Goal: Browse casually: Explore the website without a specific task or goal

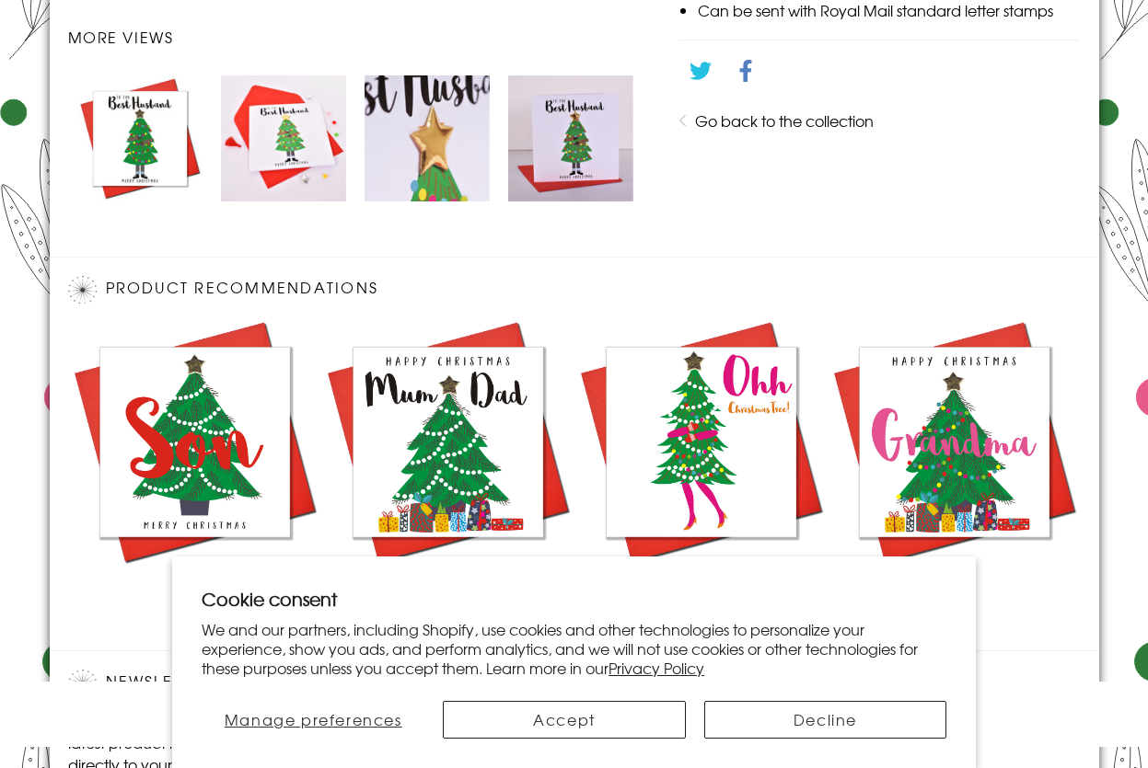
scroll to position [1121, 0]
